Goal: Task Accomplishment & Management: Use online tool/utility

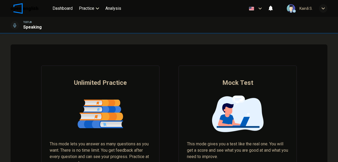
scroll to position [35, 0]
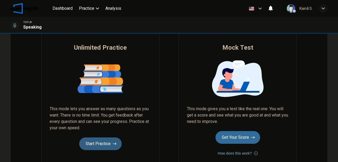
click at [110, 138] on button "Start Practice" at bounding box center [100, 143] width 42 height 13
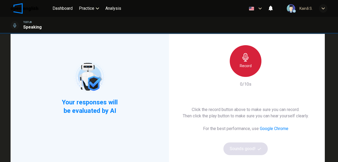
click at [244, 61] on div "Record" at bounding box center [246, 61] width 32 height 32
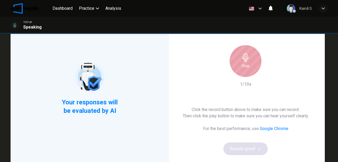
click at [247, 62] on div "Stop" at bounding box center [246, 61] width 32 height 32
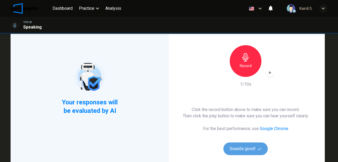
click at [255, 143] on button "Sounds good!" at bounding box center [245, 148] width 44 height 13
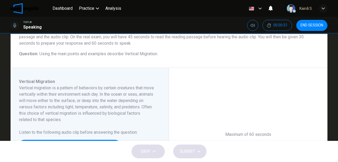
scroll to position [88, 0]
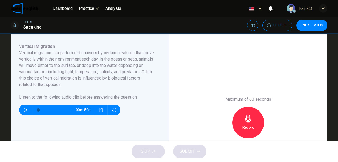
click at [24, 110] on icon "button" at bounding box center [25, 110] width 4 height 4
type input "*"
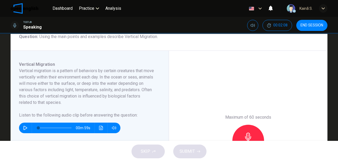
scroll to position [70, 0]
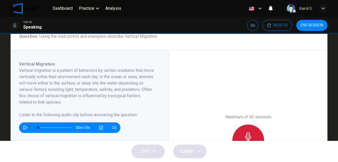
click at [254, 131] on div "Record" at bounding box center [248, 140] width 32 height 32
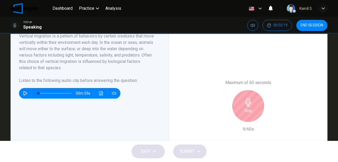
scroll to position [106, 0]
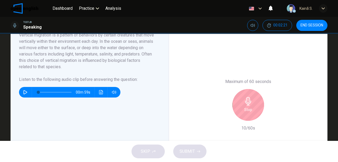
click at [242, 100] on div "Stop" at bounding box center [248, 105] width 32 height 32
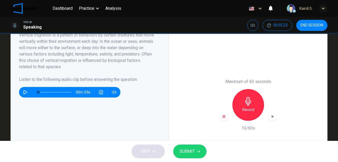
click at [222, 118] on icon "button" at bounding box center [223, 116] width 5 height 5
click at [259, 105] on div "Record" at bounding box center [248, 105] width 32 height 32
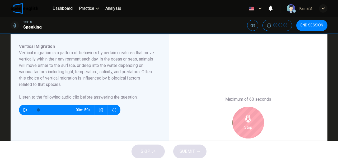
scroll to position [123, 0]
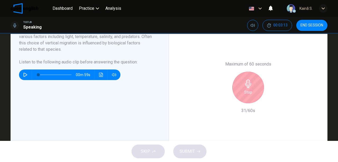
click at [241, 87] on div "Stop" at bounding box center [248, 88] width 32 height 32
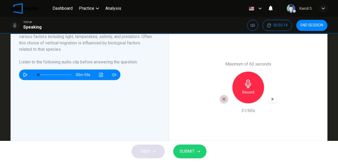
click at [222, 100] on icon "button" at bounding box center [223, 98] width 3 height 3
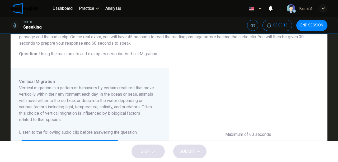
scroll to position [70, 0]
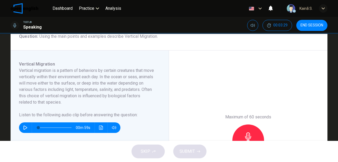
click at [249, 126] on div "Record" at bounding box center [248, 140] width 32 height 32
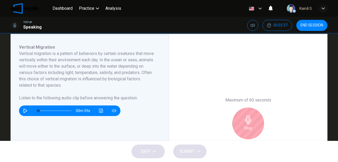
scroll to position [106, 0]
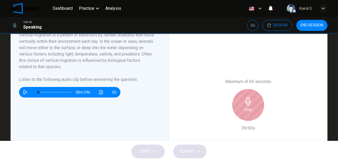
click at [250, 95] on div "Stop" at bounding box center [248, 105] width 32 height 32
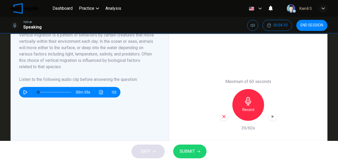
click at [221, 116] on icon "button" at bounding box center [223, 116] width 5 height 5
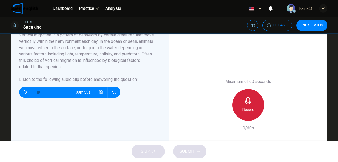
click at [249, 99] on icon "button" at bounding box center [248, 101] width 8 height 8
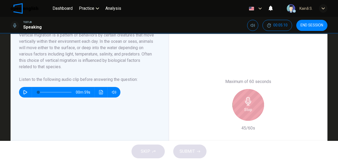
click at [247, 99] on icon "button" at bounding box center [248, 101] width 8 height 8
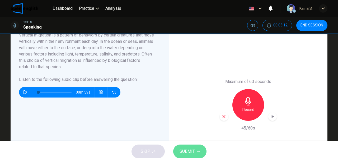
click at [194, 149] on span "SUBMIT" at bounding box center [186, 151] width 15 height 7
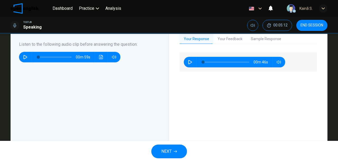
scroll to position [70, 0]
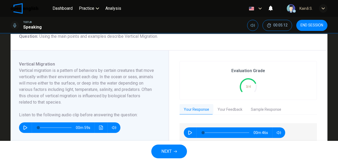
click at [226, 110] on button "Your Feedback" at bounding box center [229, 109] width 33 height 11
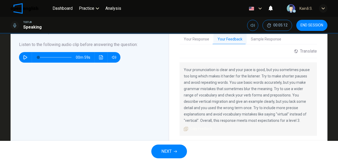
scroll to position [141, 0]
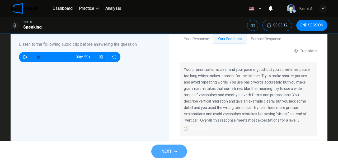
click at [169, 148] on span "NEXT" at bounding box center [166, 151] width 10 height 7
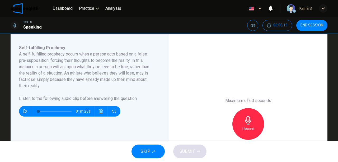
scroll to position [88, 0]
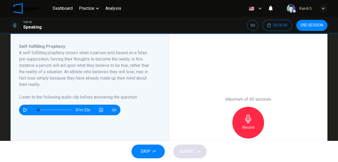
click at [24, 110] on icon "button" at bounding box center [25, 110] width 4 height 4
type input "*"
click at [245, 119] on icon "button" at bounding box center [248, 119] width 6 height 8
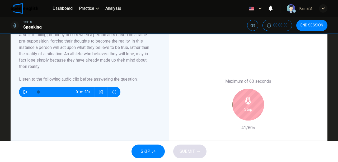
scroll to position [123, 0]
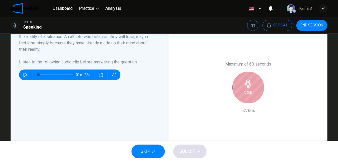
click at [252, 92] on div "Stop" at bounding box center [248, 88] width 32 height 32
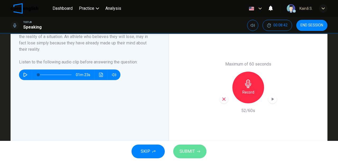
click at [198, 152] on icon "button" at bounding box center [198, 151] width 3 height 3
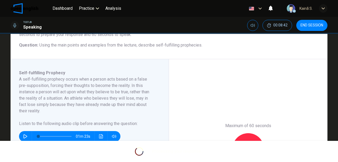
scroll to position [106, 0]
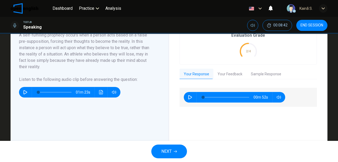
click at [165, 149] on span "NEXT" at bounding box center [166, 151] width 10 height 7
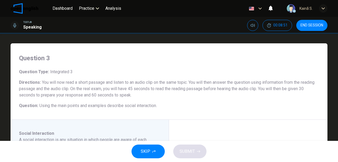
scroll to position [0, 0]
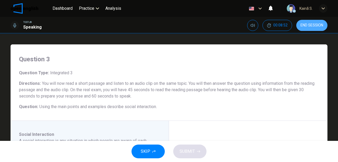
click at [312, 26] on span "END SESSION" at bounding box center [311, 25] width 23 height 4
